Goal: Information Seeking & Learning: Find specific fact

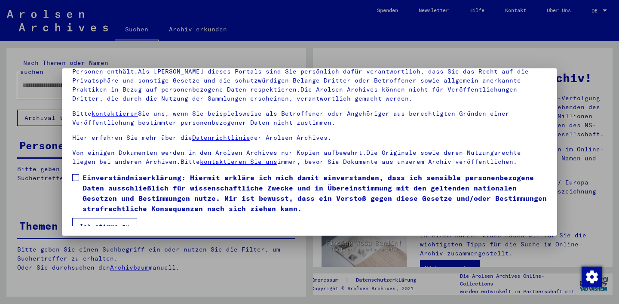
scroll to position [9, 0]
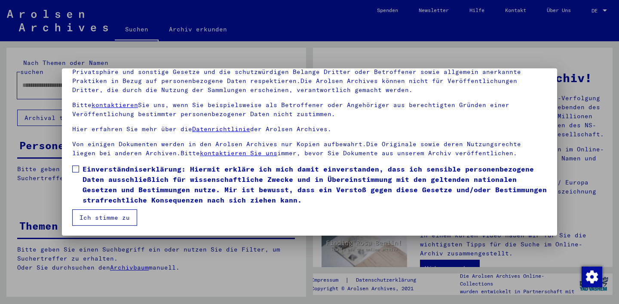
click at [111, 164] on span "Einverständniserklärung: Hiermit erkläre ich mich damit einverstanden, dass ich…" at bounding box center [315, 184] width 464 height 41
click at [106, 221] on button "Ich stimme zu" at bounding box center [104, 217] width 65 height 16
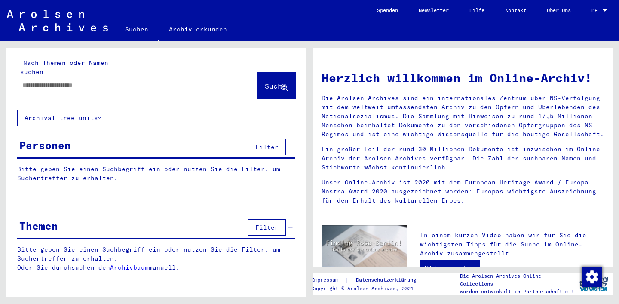
click at [152, 81] on input "text" at bounding box center [126, 85] width 209 height 9
type input "**********"
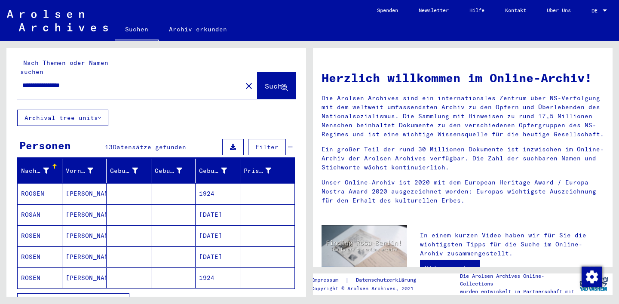
scroll to position [31, 0]
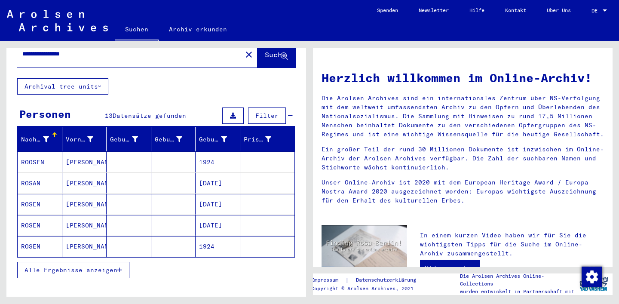
click at [100, 265] on button "Alle Ergebnisse anzeigen" at bounding box center [73, 270] width 112 height 16
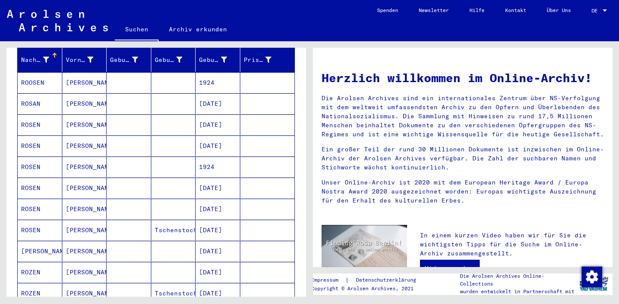
scroll to position [112, 0]
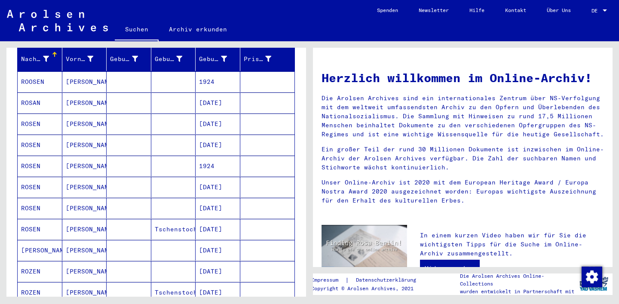
click at [221, 95] on mat-cell "[DATE]" at bounding box center [218, 102] width 45 height 21
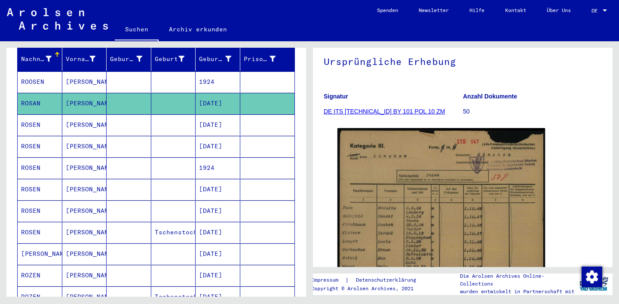
scroll to position [105, 0]
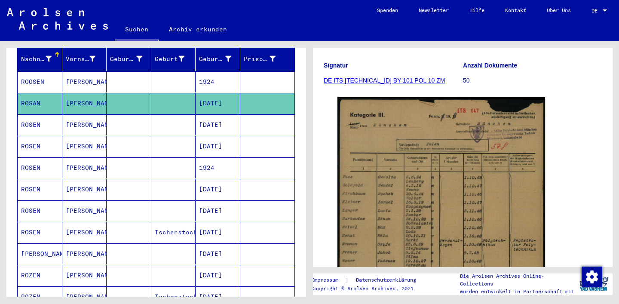
click at [223, 125] on mat-cell "[DATE]" at bounding box center [218, 124] width 45 height 21
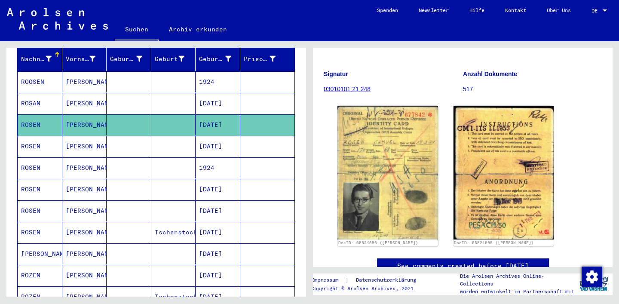
scroll to position [101, 0]
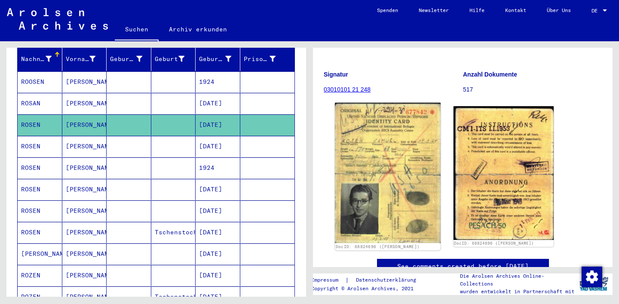
click at [393, 129] on img at bounding box center [387, 173] width 105 height 140
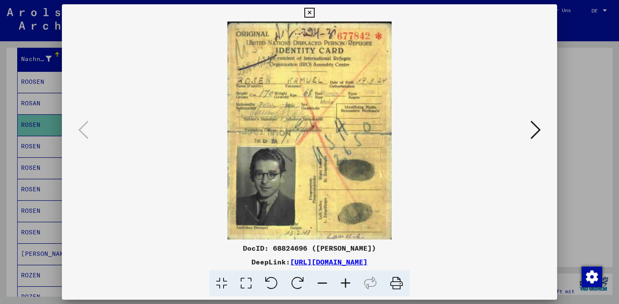
click at [578, 75] on div at bounding box center [309, 152] width 619 height 304
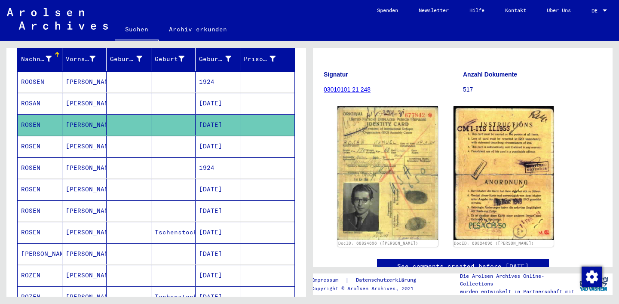
click at [234, 136] on mat-cell "[DATE]" at bounding box center [218, 146] width 45 height 21
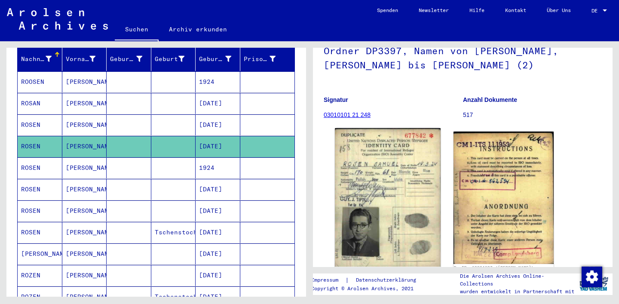
scroll to position [84, 0]
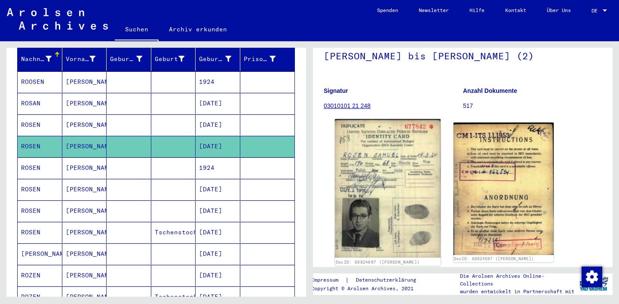
click at [399, 193] on img at bounding box center [387, 188] width 105 height 138
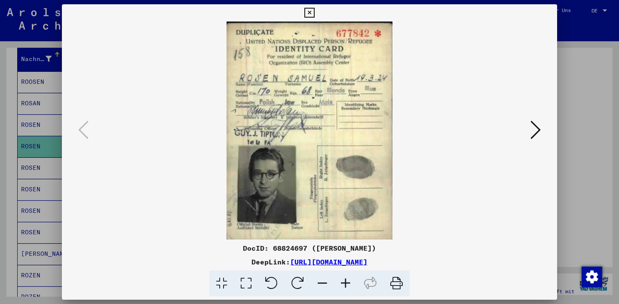
click at [583, 136] on div at bounding box center [309, 152] width 619 height 304
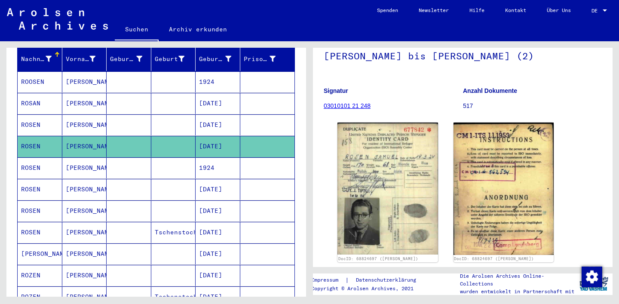
click at [235, 157] on mat-cell "1924" at bounding box center [218, 167] width 45 height 21
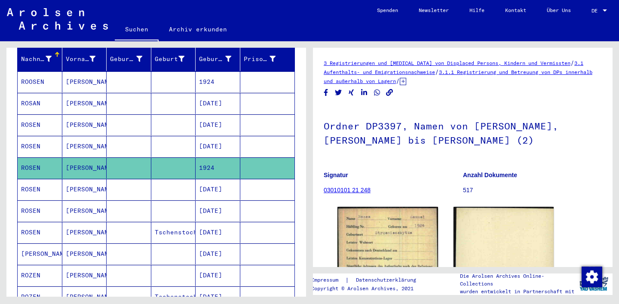
scroll to position [56, 0]
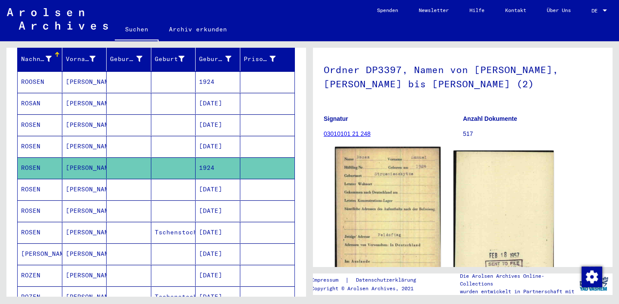
click at [418, 176] on img at bounding box center [387, 221] width 105 height 149
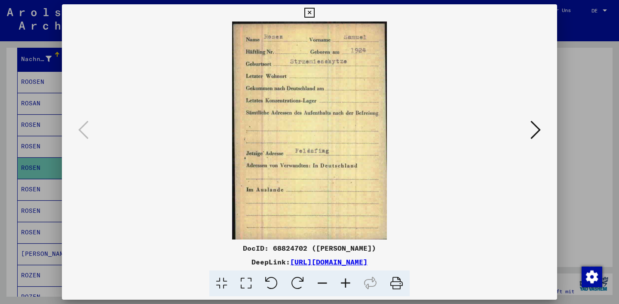
click at [586, 146] on div at bounding box center [309, 152] width 619 height 304
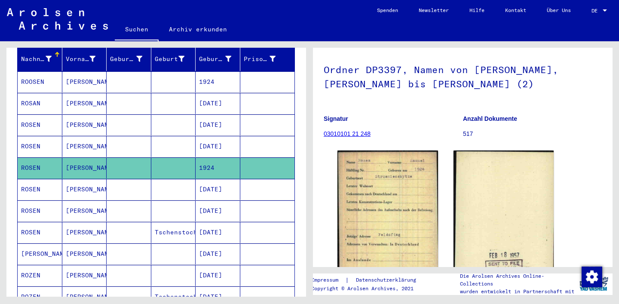
click at [206, 179] on mat-cell "[DATE]" at bounding box center [218, 189] width 45 height 21
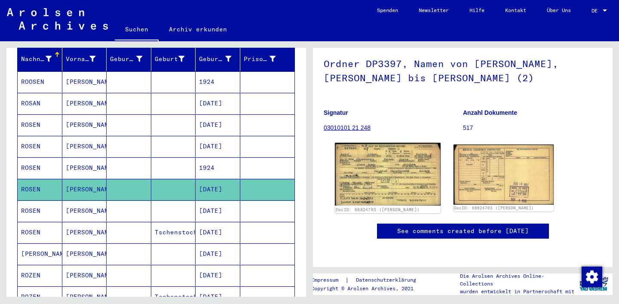
click at [379, 171] on img at bounding box center [387, 174] width 105 height 63
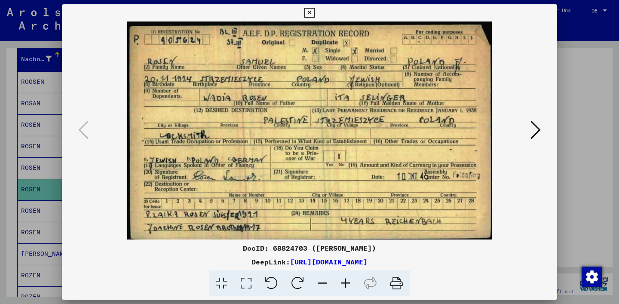
click at [32, 152] on div at bounding box center [309, 152] width 619 height 304
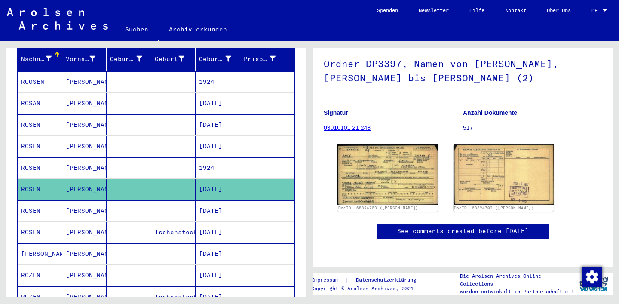
scroll to position [156, 0]
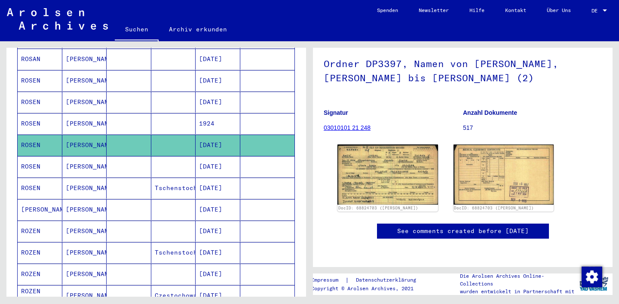
click at [174, 221] on mat-cell at bounding box center [173, 231] width 45 height 21
